Goal: Navigation & Orientation: Find specific page/section

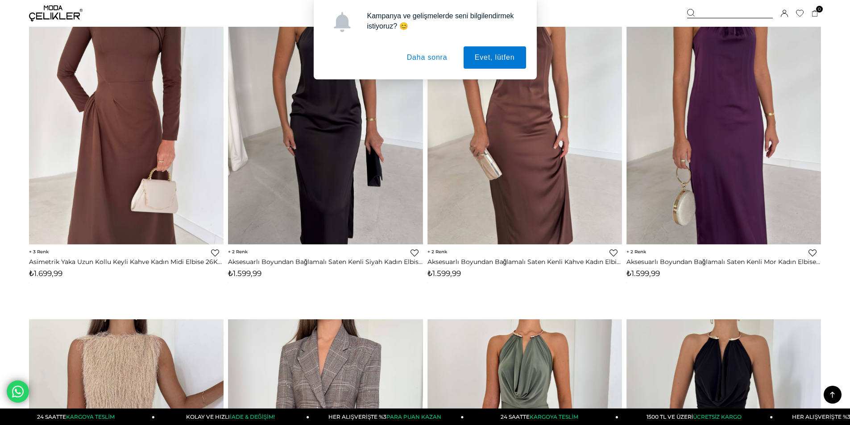
scroll to position [682, 0]
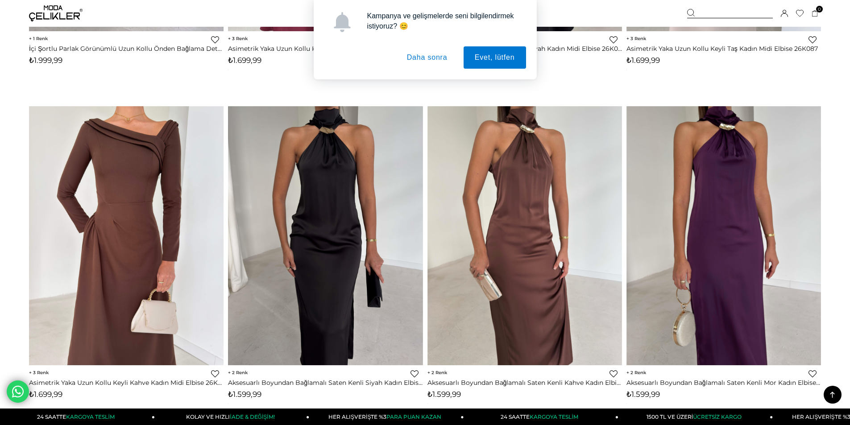
click at [444, 58] on button "Daha sonra" at bounding box center [427, 57] width 63 height 22
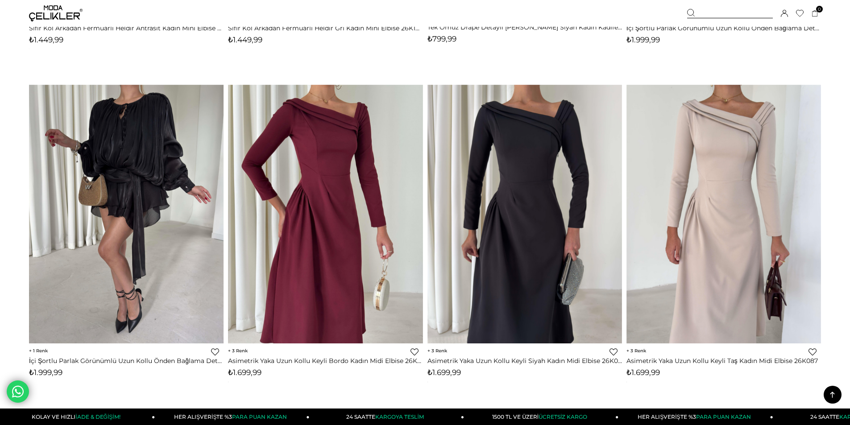
scroll to position [0, 0]
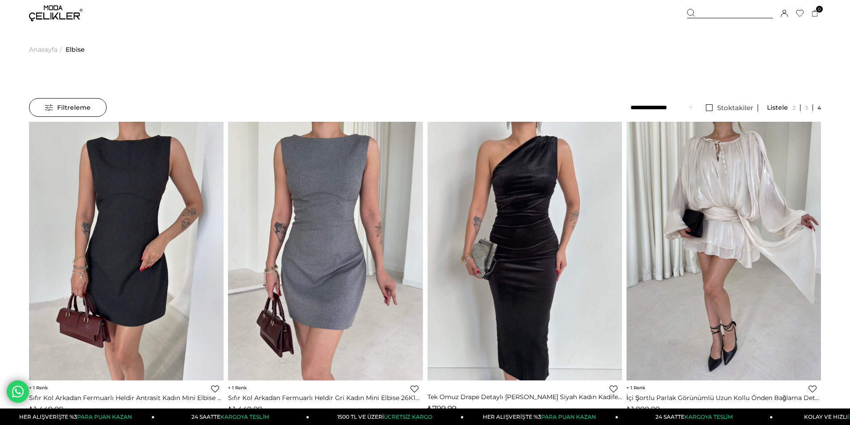
click at [33, 12] on img at bounding box center [56, 13] width 54 height 16
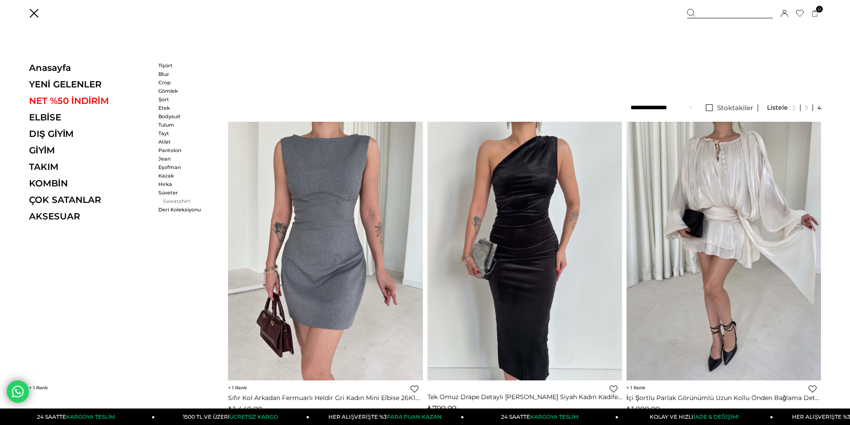
click at [171, 198] on link "Sweatshirt" at bounding box center [183, 201] width 51 height 6
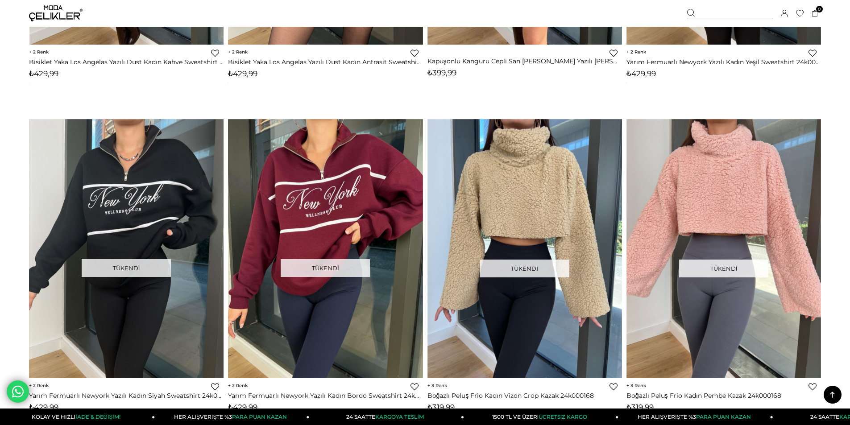
scroll to position [312, 0]
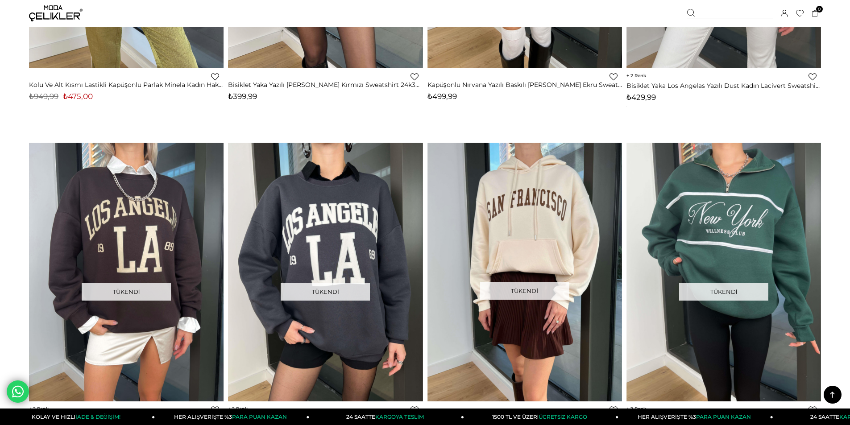
click at [62, 17] on img at bounding box center [56, 13] width 54 height 16
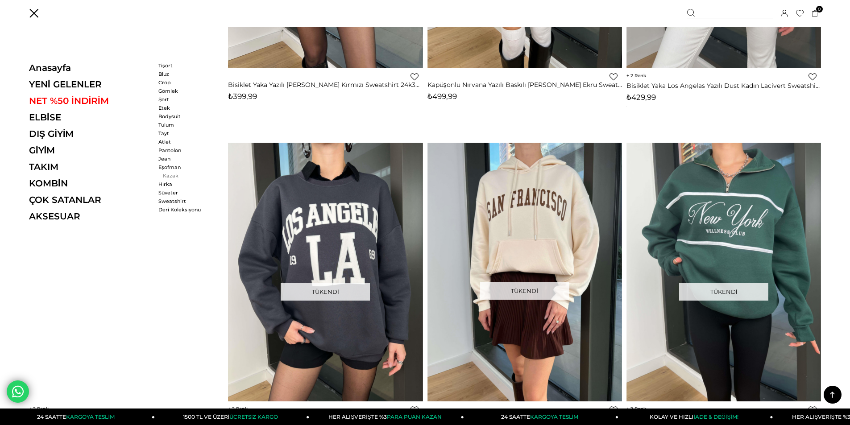
click at [167, 174] on link "Kazak" at bounding box center [183, 176] width 51 height 6
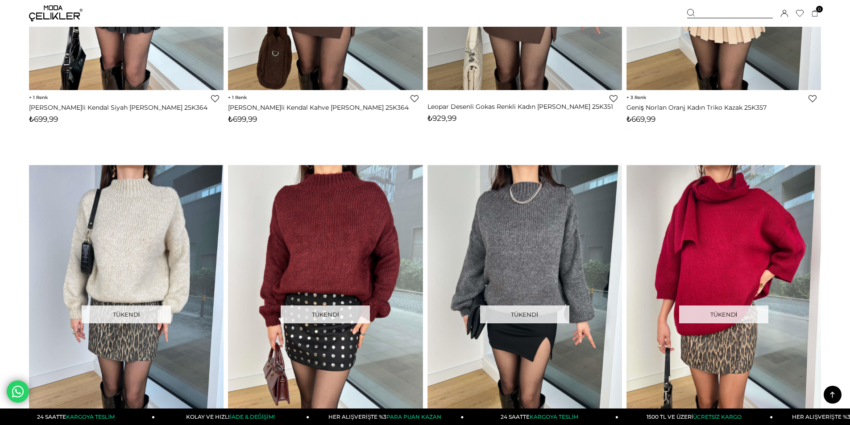
scroll to position [714, 0]
